Goal: Task Accomplishment & Management: Complete application form

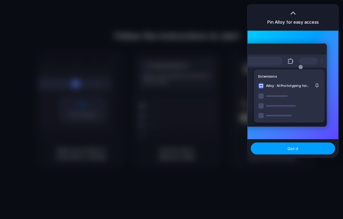
click at [292, 145] on button "Got it" at bounding box center [292, 148] width 84 height 12
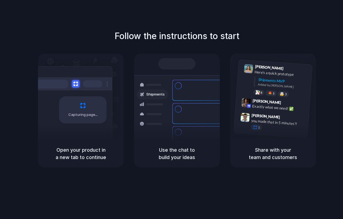
click at [184, 168] on div "Follow the instructions to start Capturing page Open your product in a new tab …" at bounding box center [176, 115] width 353 height 230
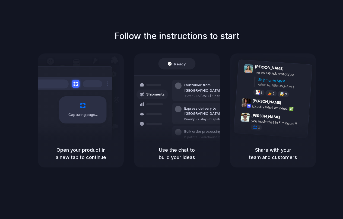
click at [342, 217] on div "Follow the instructions to start Capturing page Open your product in a new tab …" at bounding box center [176, 115] width 353 height 230
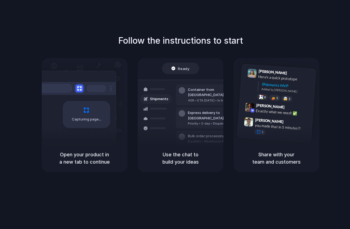
click at [282, 158] on h5 "Share with your team and customers" at bounding box center [276, 158] width 73 height 15
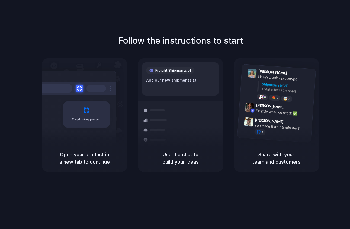
click at [237, 168] on div "Share with your team and customers" at bounding box center [277, 158] width 86 height 28
click at [178, 25] on div "Follow the instructions to start Capturing page Open your product in a new tab …" at bounding box center [180, 120] width 361 height 240
click at [57, 157] on h5 "Open your product in a new tab to continue" at bounding box center [84, 158] width 73 height 15
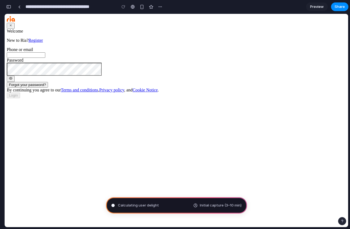
type input "**********"
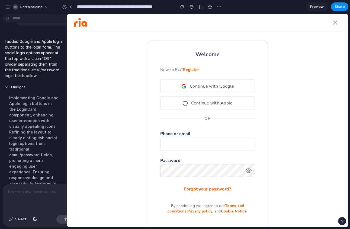
drag, startPoint x: 121, startPoint y: 125, endPoint x: 67, endPoint y: 125, distance: 54.7
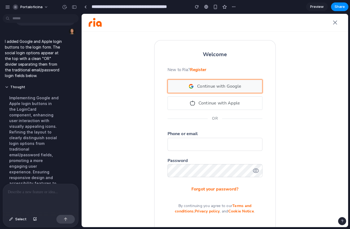
click at [225, 88] on span "Continue with Google" at bounding box center [219, 86] width 44 height 7
click at [181, 89] on button "Continue with Google" at bounding box center [214, 86] width 95 height 14
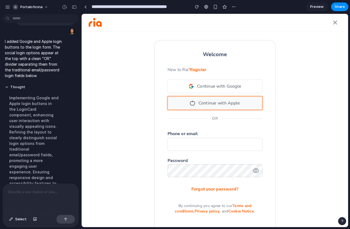
click at [172, 105] on button "Continue with Apple" at bounding box center [214, 103] width 95 height 14
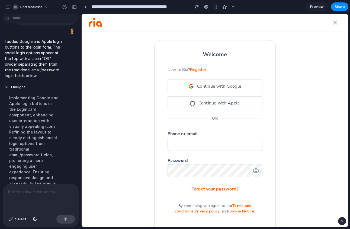
click at [133, 125] on div "Welcome New to Ria? Register Continue with Google Continue with Apple OR Phone …" at bounding box center [215, 120] width 266 height 213
click at [334, 23] on icon "button" at bounding box center [335, 22] width 8 height 8
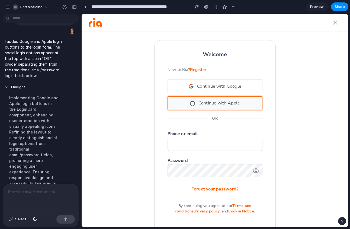
click at [217, 105] on span "Continue with Apple" at bounding box center [219, 103] width 42 height 7
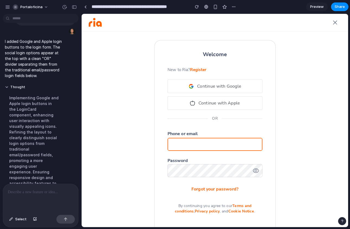
click at [185, 149] on input "text" at bounding box center [214, 144] width 95 height 13
click at [181, 155] on form "New to Ria? Register Continue with Google Continue with Apple OR Phone or email…" at bounding box center [214, 139] width 95 height 147
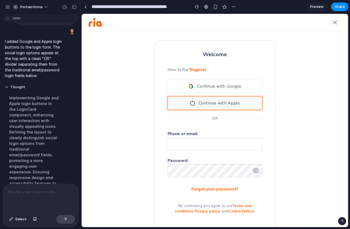
click at [211, 97] on button "Continue with Apple" at bounding box center [214, 103] width 95 height 14
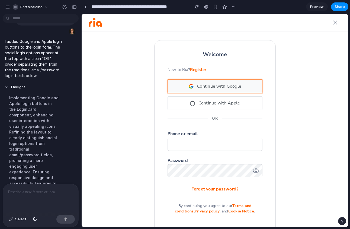
click at [205, 92] on button "Continue with Google" at bounding box center [214, 86] width 95 height 14
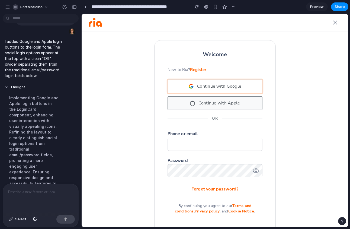
click at [157, 118] on div "New to Ria? Register Continue with Google Continue with Apple OR Phone or email…" at bounding box center [214, 146] width 121 height 160
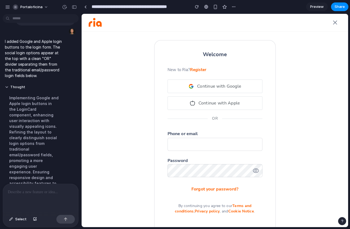
click at [13, 198] on div at bounding box center [40, 198] width 75 height 29
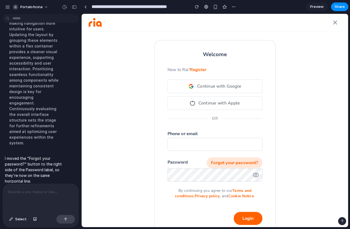
click at [243, 164] on span "Forgot your password?" at bounding box center [234, 162] width 56 height 11
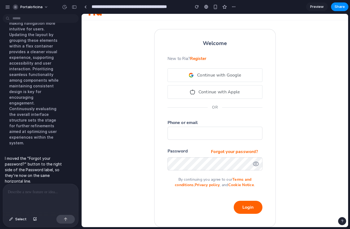
click at [191, 151] on div "Password Forgot your password?" at bounding box center [214, 151] width 95 height 11
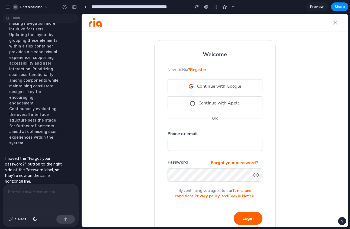
click at [49, 197] on div at bounding box center [40, 198] width 75 height 29
click at [328, 20] on span "button" at bounding box center [334, 22] width 13 height 13
click at [4, 7] on button "button" at bounding box center [8, 7] width 8 height 8
